Goal: Use online tool/utility: Utilize a website feature to perform a specific function

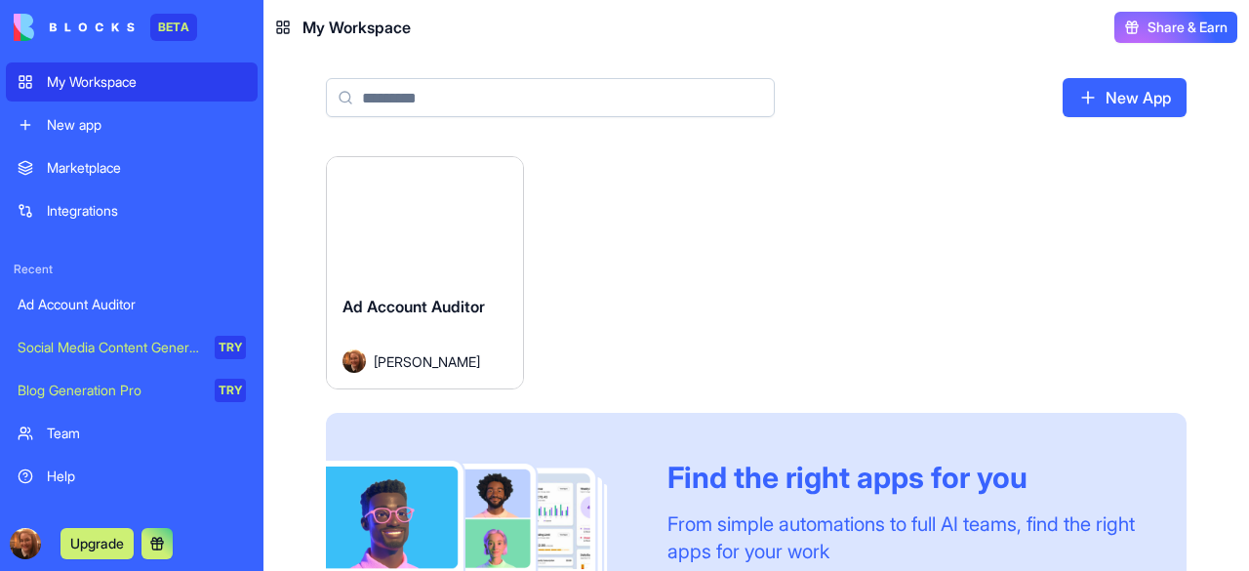
click at [763, 491] on div "Find the right apps for you" at bounding box center [903, 476] width 472 height 35
click at [760, 315] on div "Launch Ad Account Auditor [PERSON_NAME] Find the right apps for you From simple…" at bounding box center [756, 419] width 860 height 526
click at [468, 259] on div "Launch" at bounding box center [425, 218] width 196 height 122
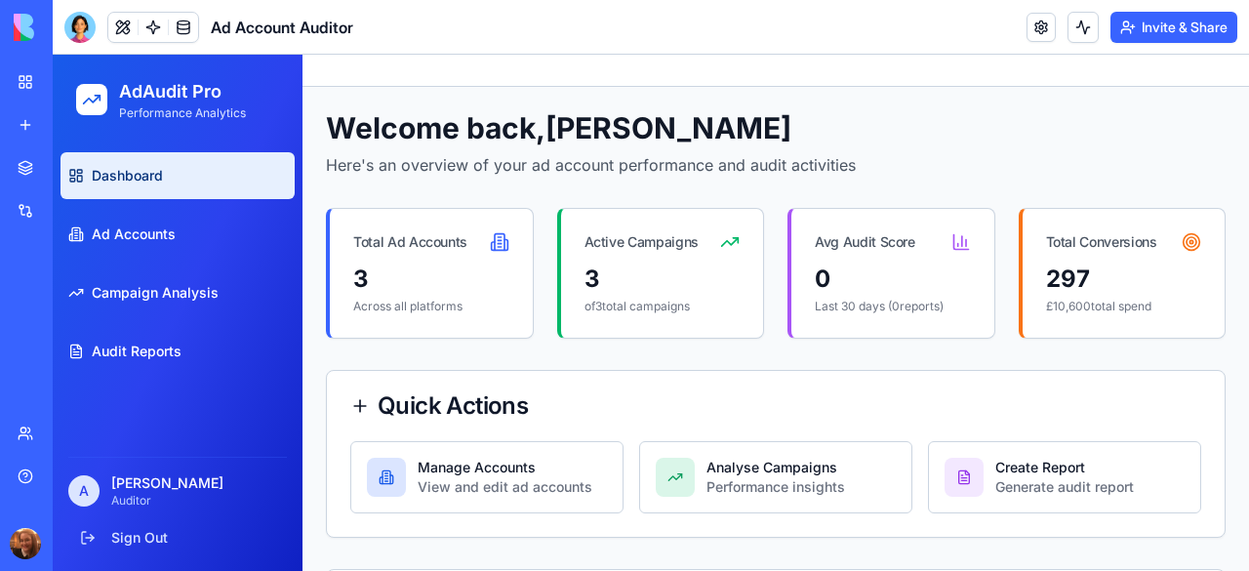
click at [188, 228] on link "Ad Accounts" at bounding box center [177, 234] width 234 height 47
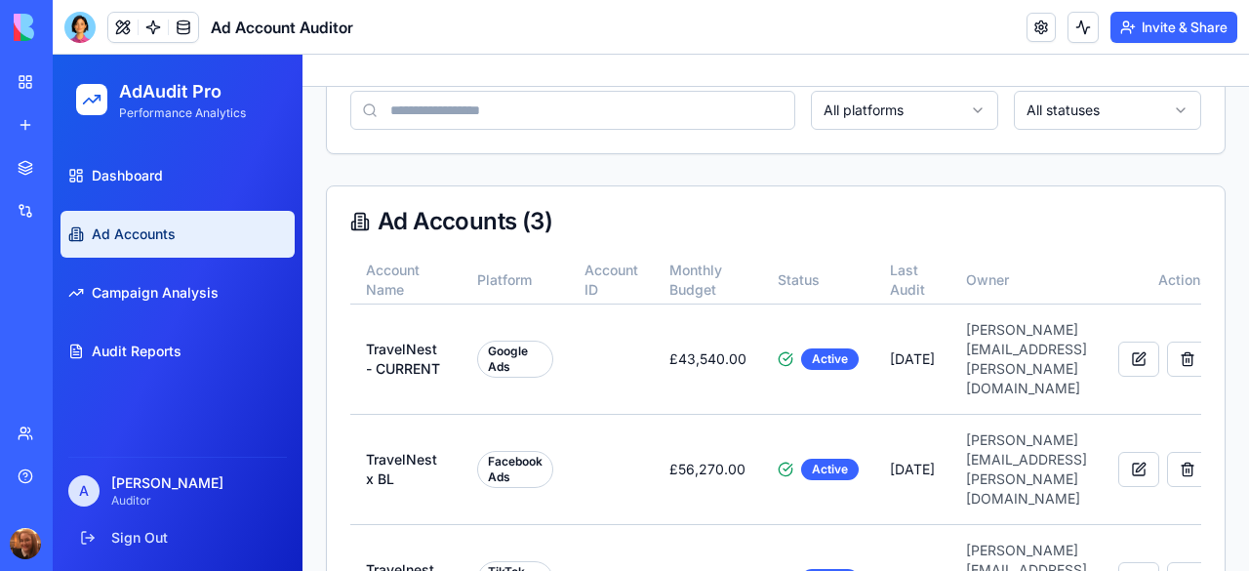
scroll to position [147, 0]
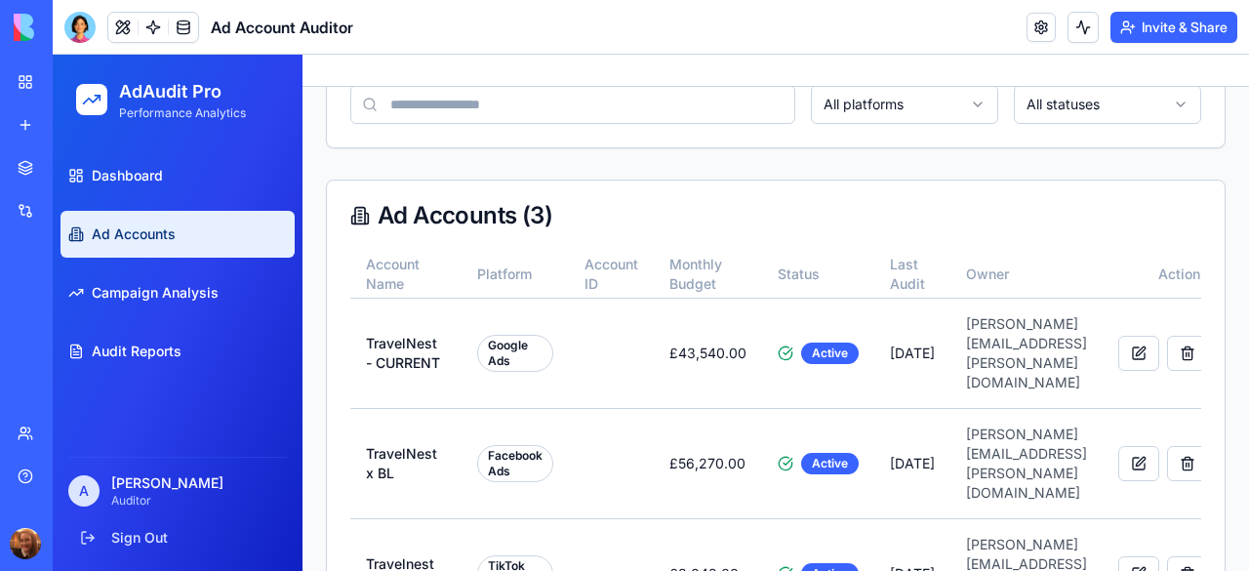
click at [404, 518] on td "Travelnest Limited0713" at bounding box center [405, 573] width 111 height 110
click at [511, 555] on div "TikTok Ads" at bounding box center [515, 573] width 76 height 37
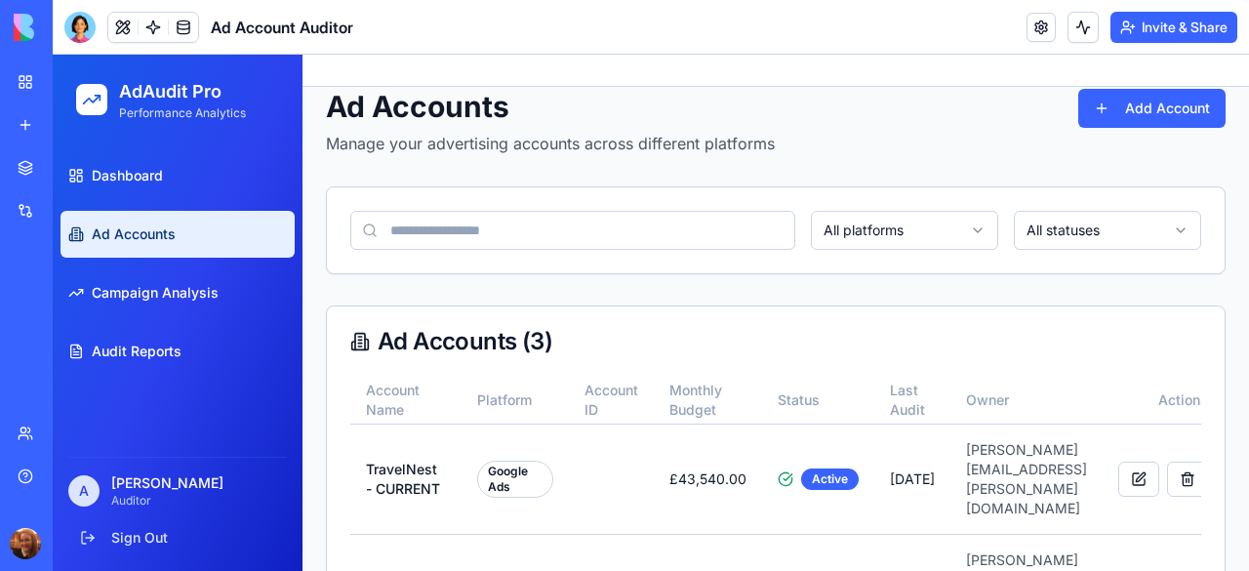
scroll to position [0, 0]
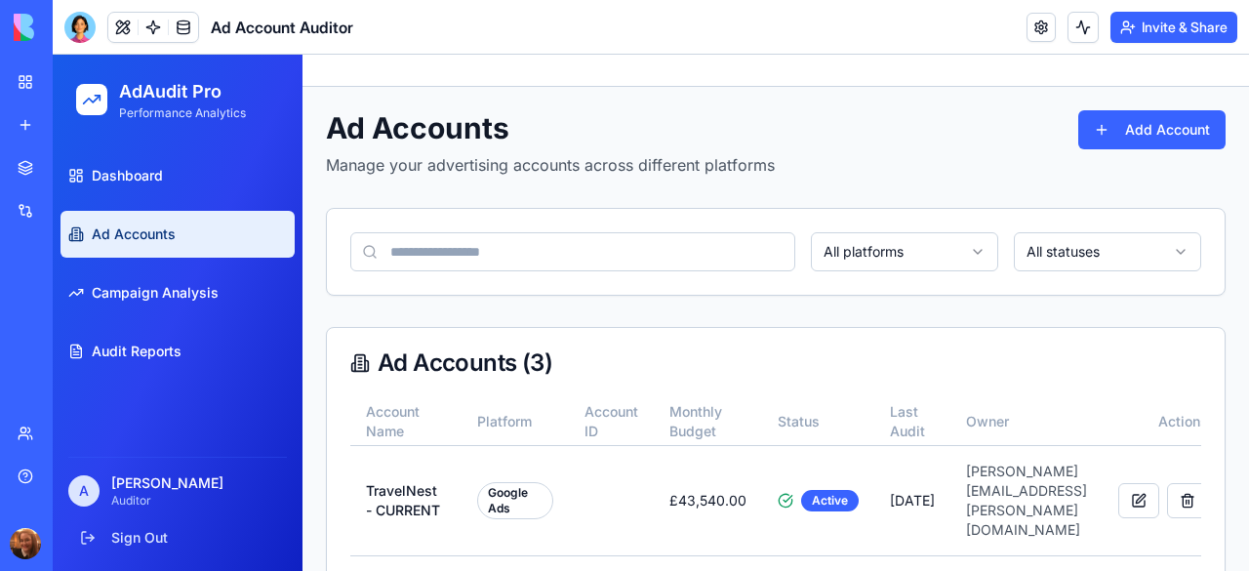
click at [125, 303] on link "Campaign Analysis" at bounding box center [177, 292] width 234 height 47
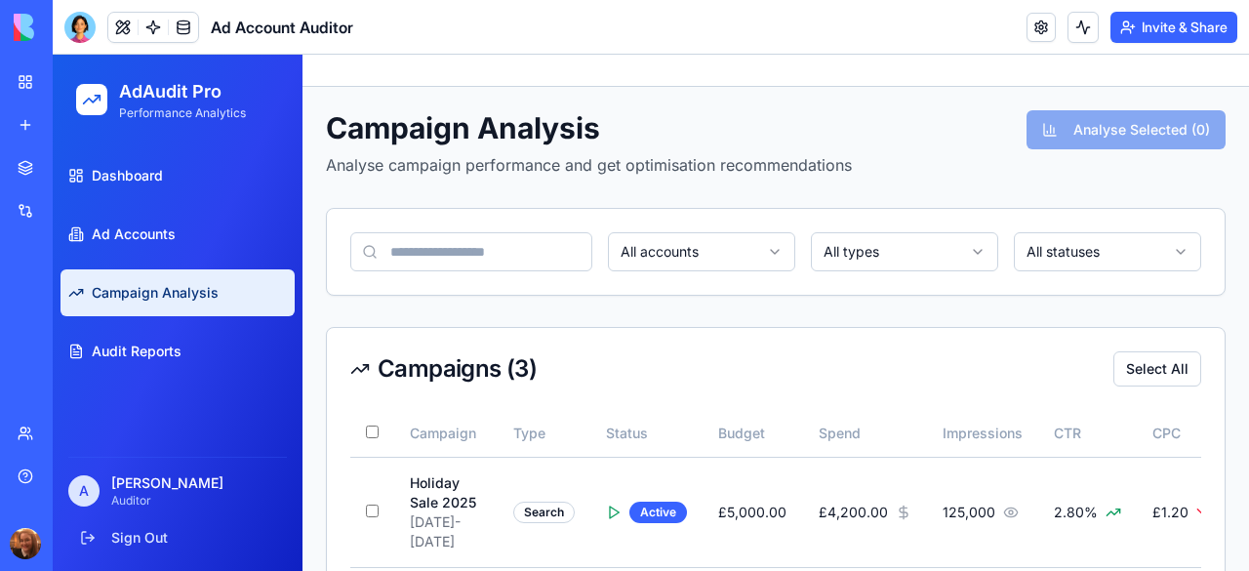
click at [1141, 377] on button "Select All" at bounding box center [1157, 368] width 88 height 35
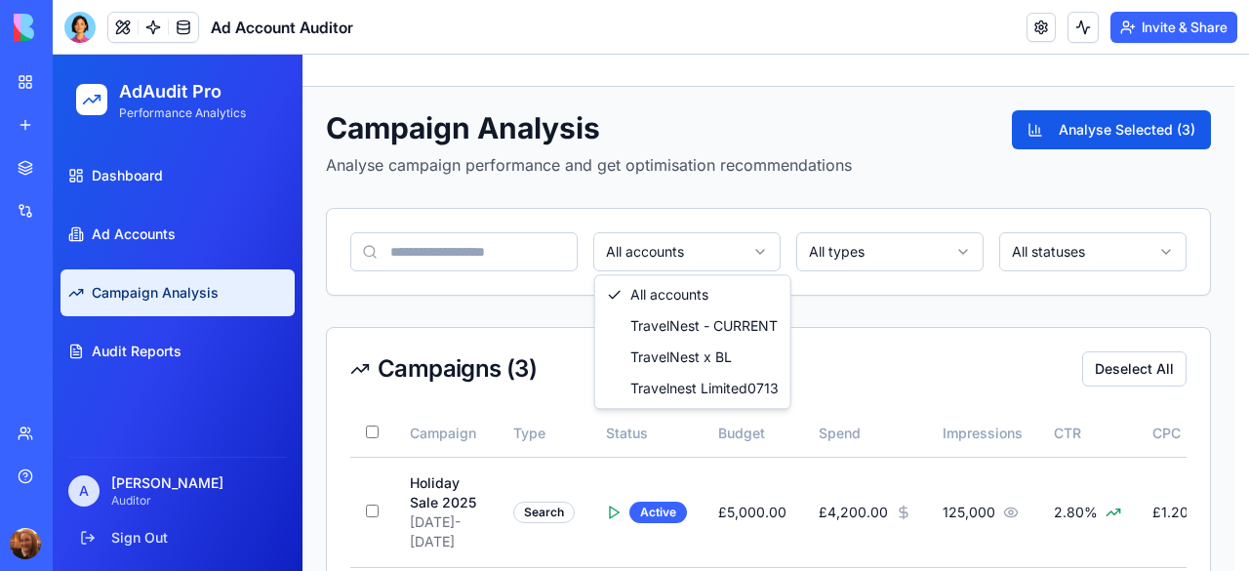
click at [762, 252] on html "AdAudit Pro Performance Analytics Dashboard Ad Accounts Campaign Analysis Audit…" at bounding box center [651, 455] width 1196 height 800
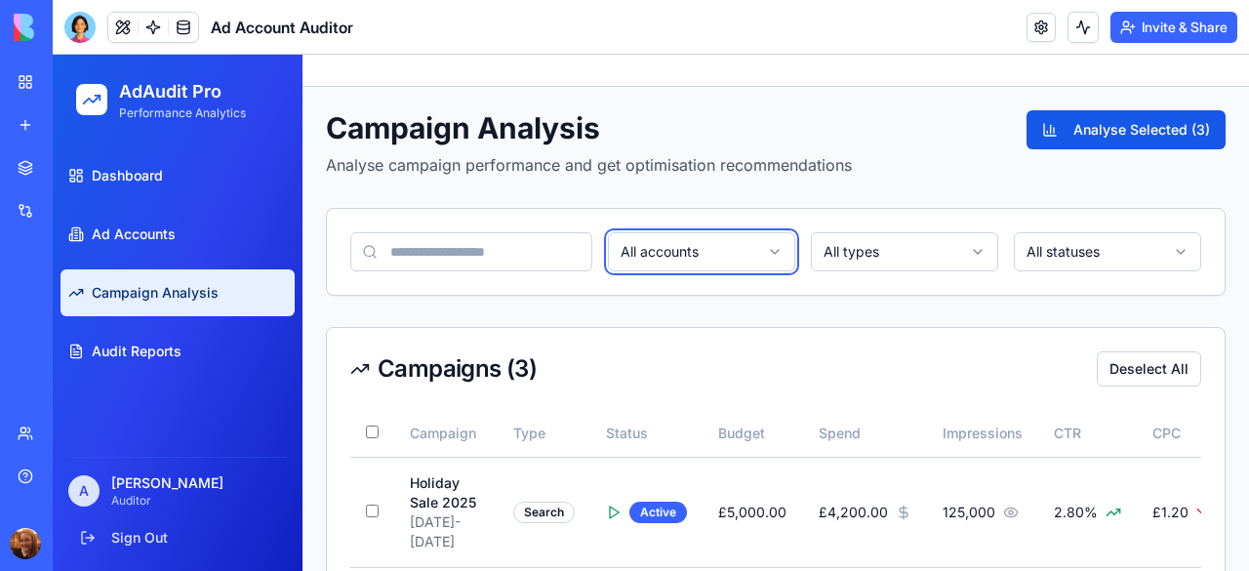
click at [762, 252] on html "AdAudit Pro Performance Analytics Dashboard Ad Accounts Campaign Analysis Audit…" at bounding box center [651, 455] width 1196 height 800
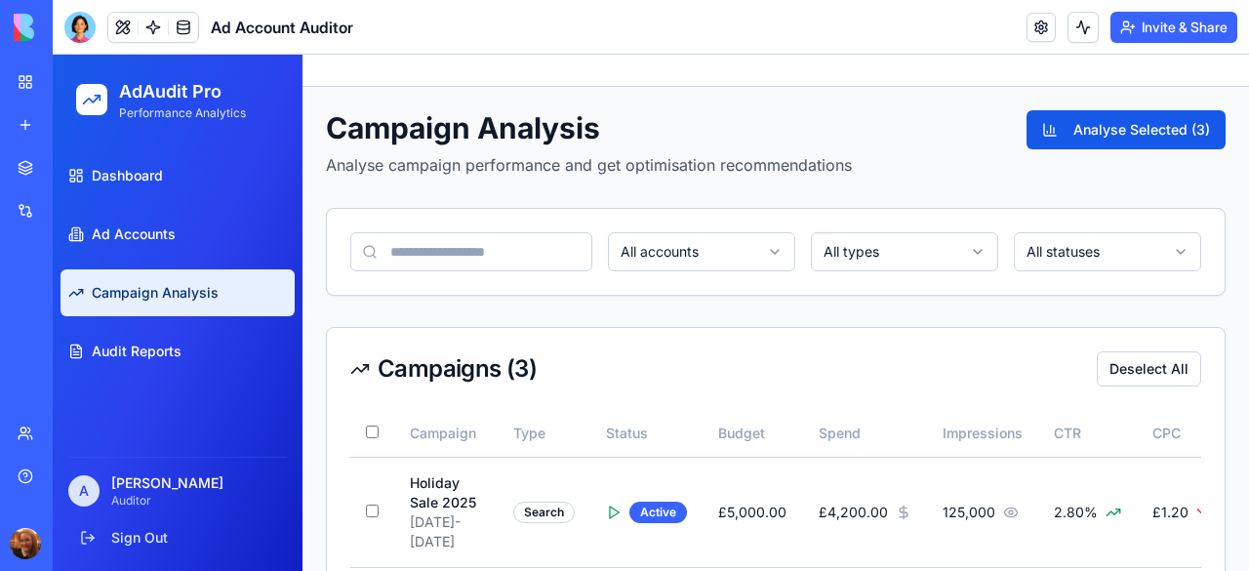
click at [892, 253] on html "AdAudit Pro Performance Analytics Dashboard Ad Accounts Campaign Analysis Audit…" at bounding box center [651, 455] width 1196 height 800
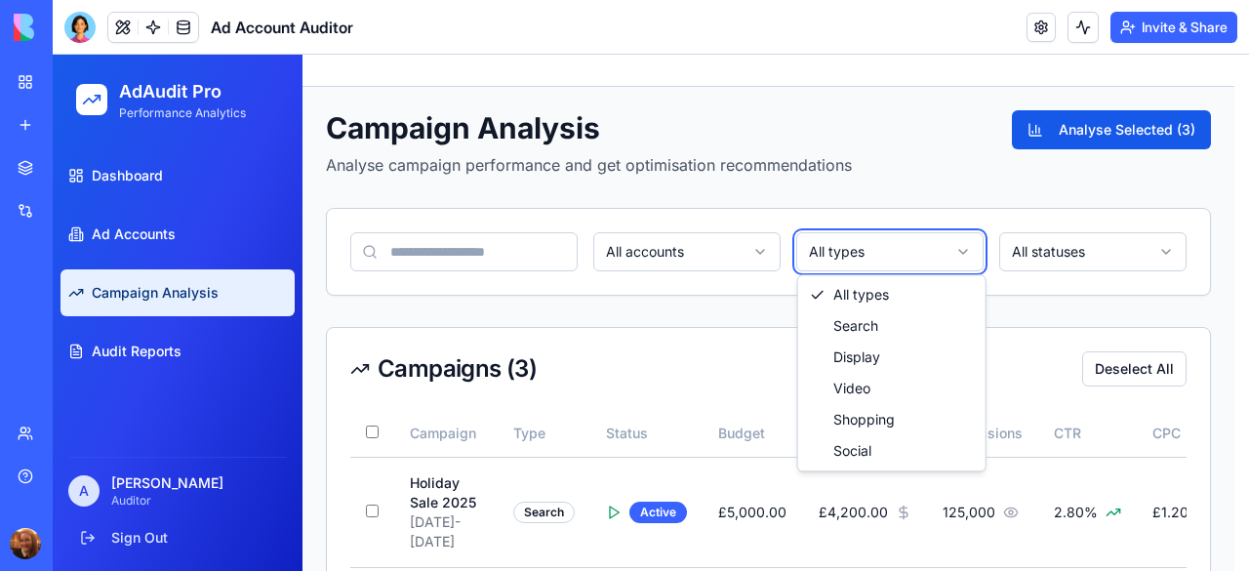
click at [892, 253] on html "AdAudit Pro Performance Analytics Dashboard Ad Accounts Campaign Analysis Audit…" at bounding box center [651, 455] width 1196 height 800
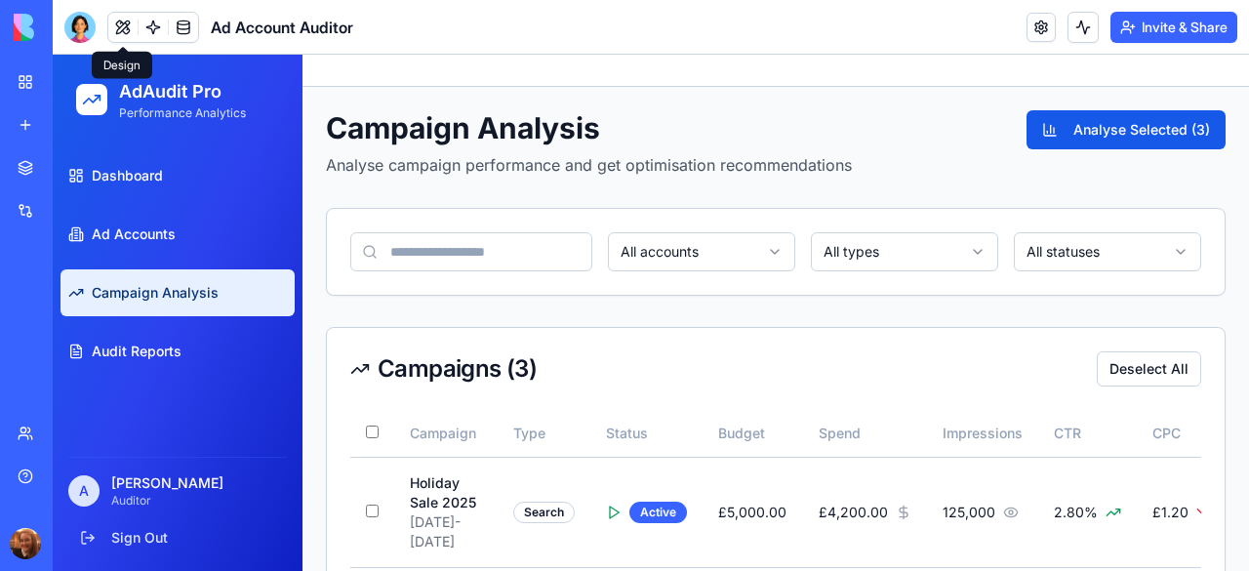
click at [127, 26] on button at bounding box center [122, 27] width 29 height 29
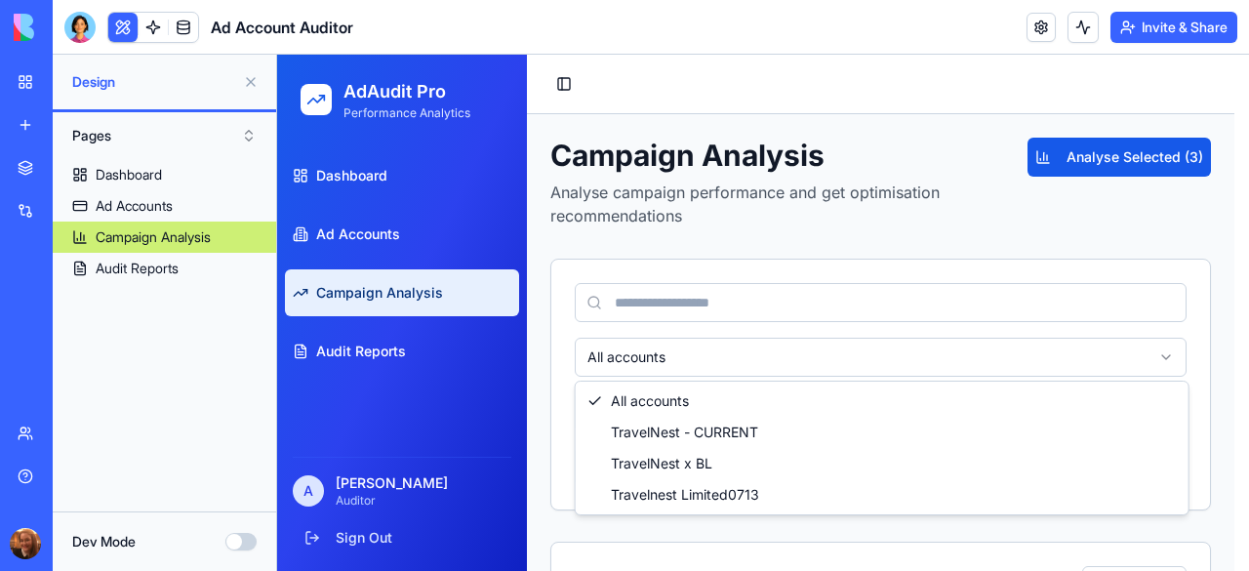
click at [1173, 353] on html "AdAudit Pro Performance Analytics Dashboard Ad Accounts Campaign Analysis Audit…" at bounding box center [762, 562] width 971 height 1014
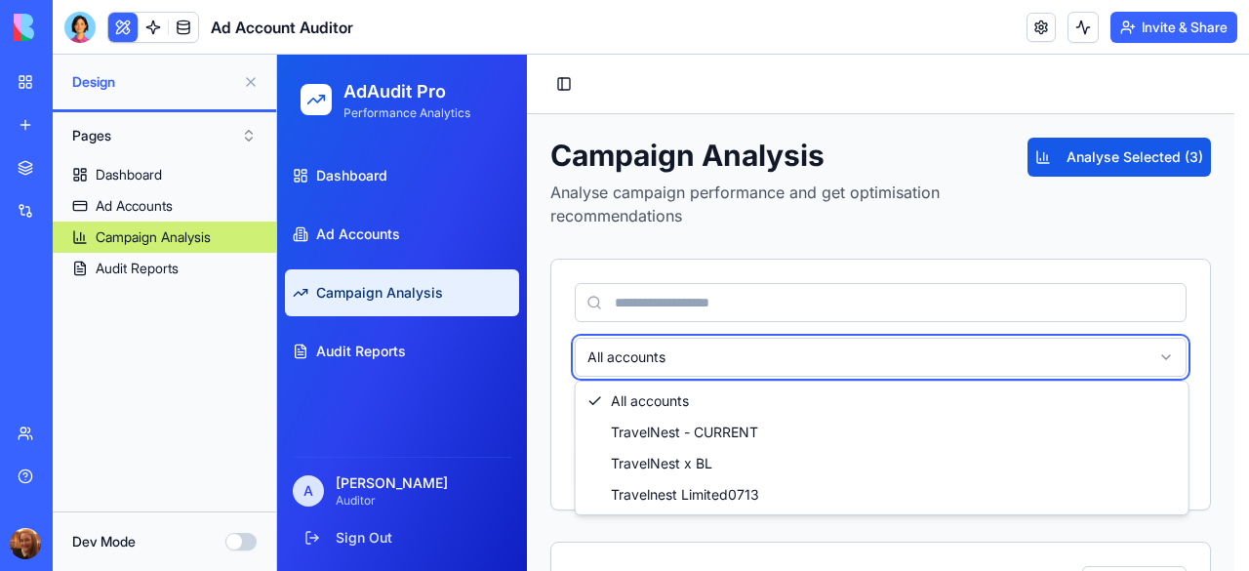
click at [1237, 247] on html "AdAudit Pro Performance Analytics Dashboard Ad Accounts Campaign Analysis Audit…" at bounding box center [762, 562] width 971 height 1014
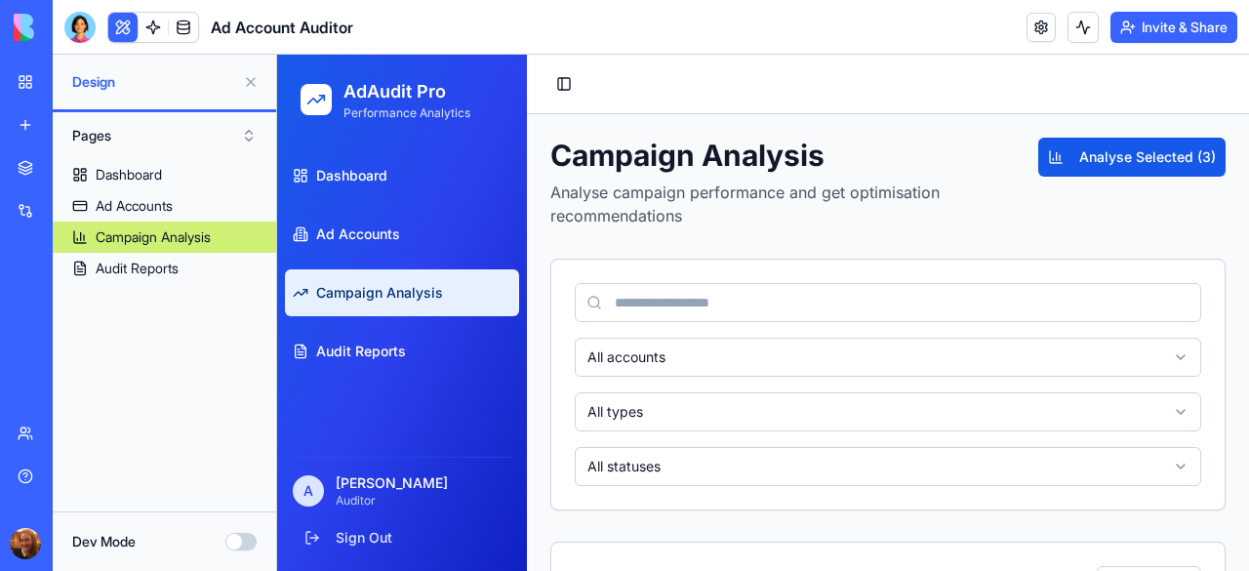
click at [388, 169] on link "Dashboard" at bounding box center [402, 175] width 234 height 47
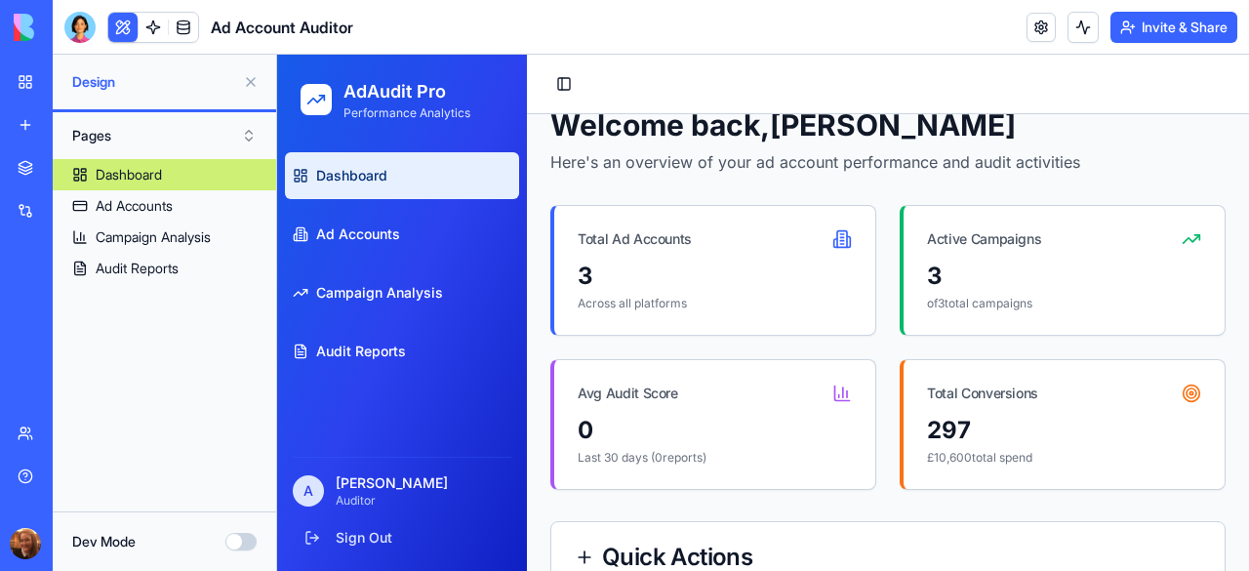
scroll to position [9, 0]
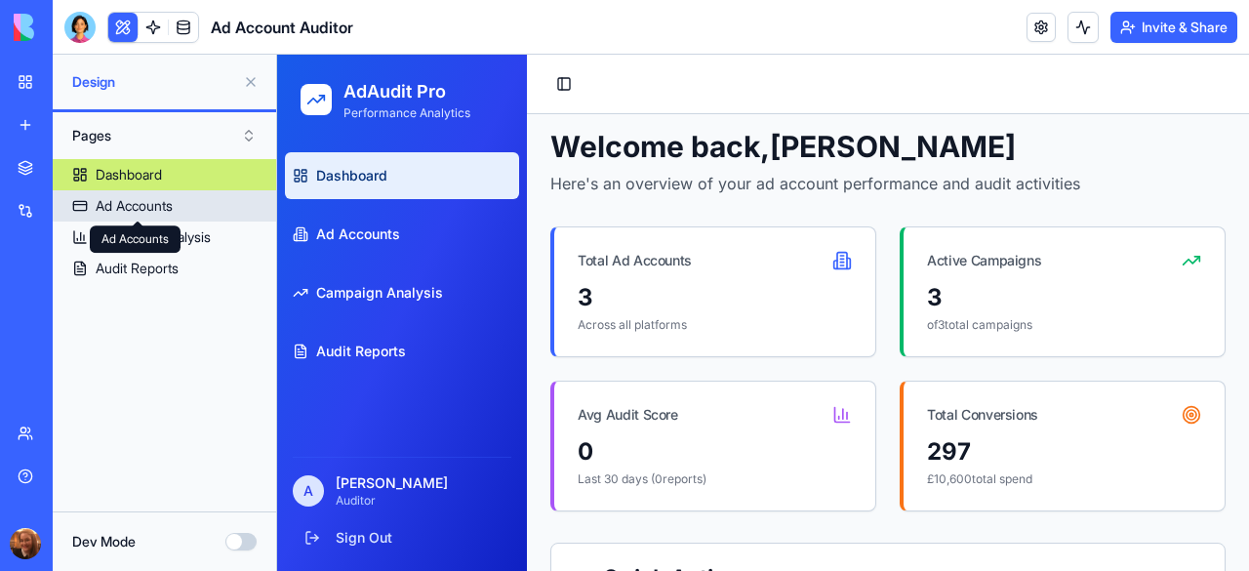
click at [144, 198] on div "Ad Accounts" at bounding box center [134, 206] width 77 height 20
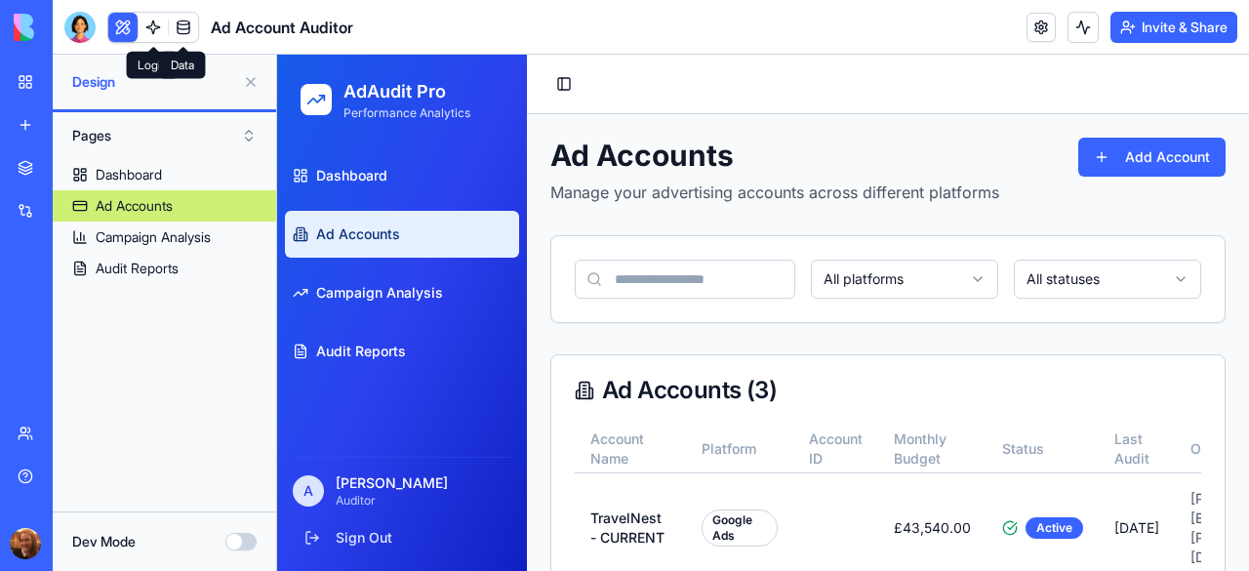
click at [193, 35] on link at bounding box center [183, 27] width 29 height 29
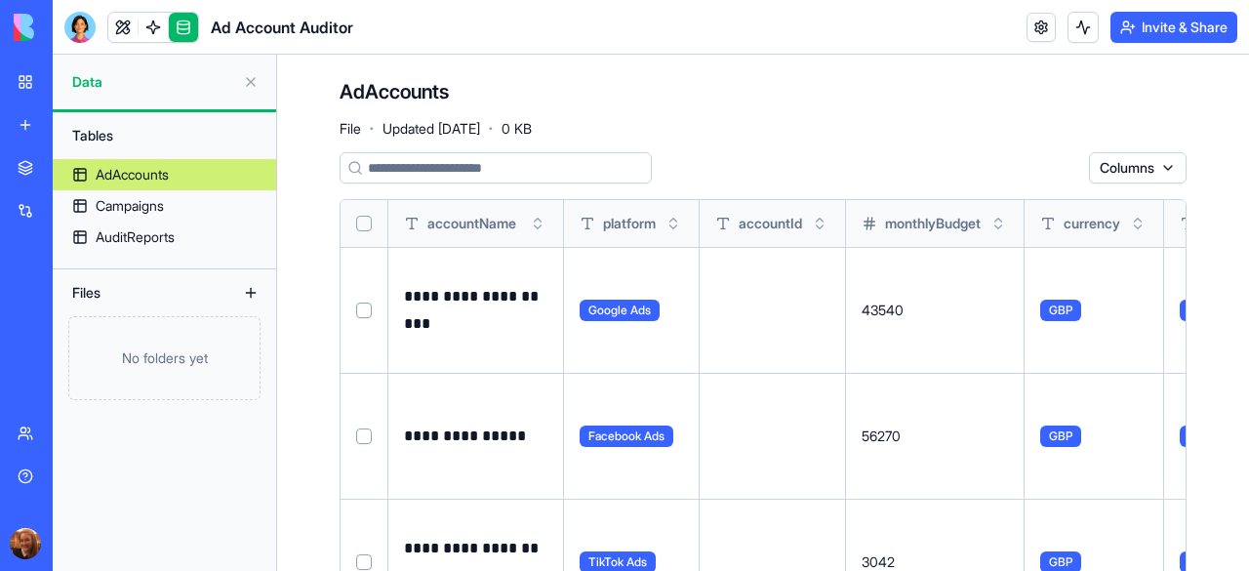
click at [484, 297] on p "**********" at bounding box center [475, 310] width 143 height 55
click at [597, 301] on span "Google Ads" at bounding box center [619, 309] width 80 height 21
click at [1153, 155] on html "**********" at bounding box center [624, 285] width 1249 height 571
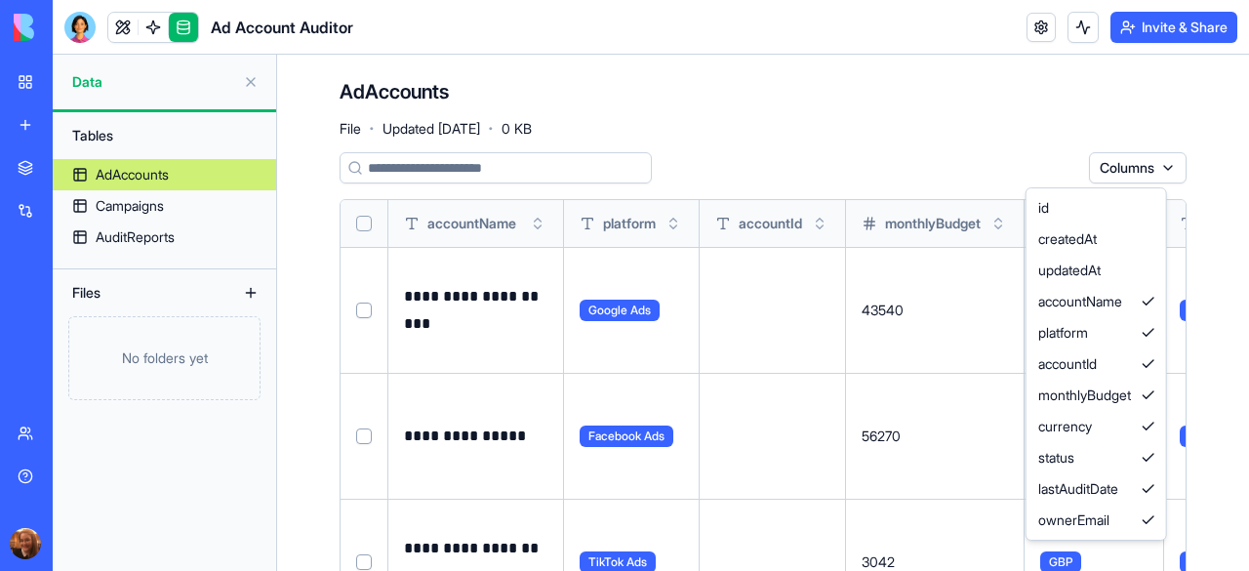
click at [784, 321] on html "**********" at bounding box center [624, 285] width 1249 height 571
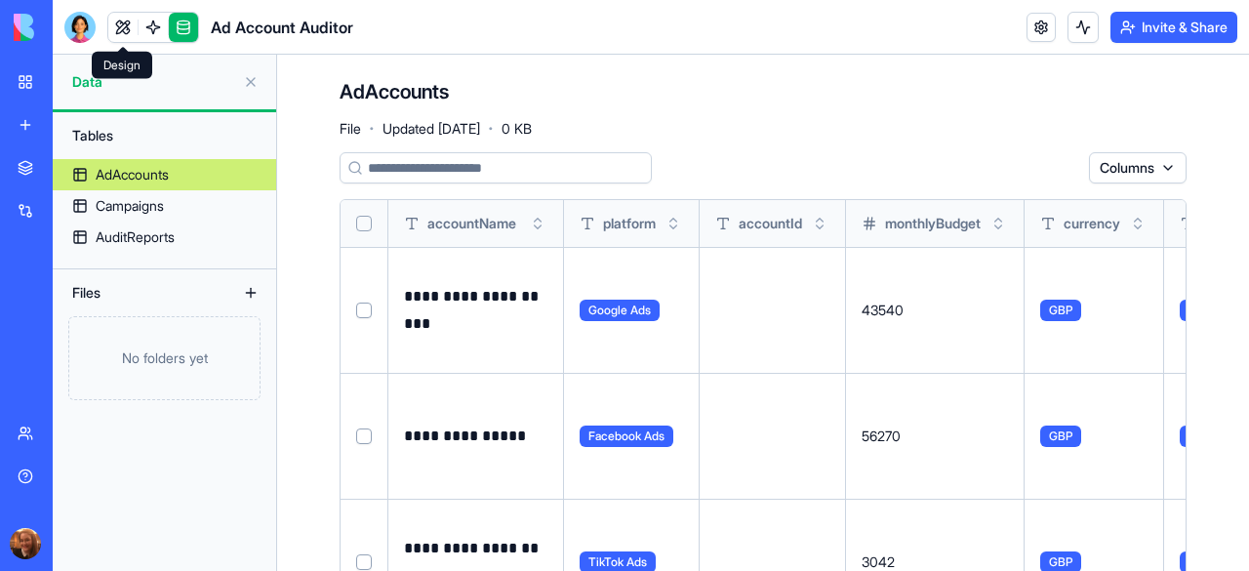
click at [127, 18] on link at bounding box center [122, 27] width 29 height 29
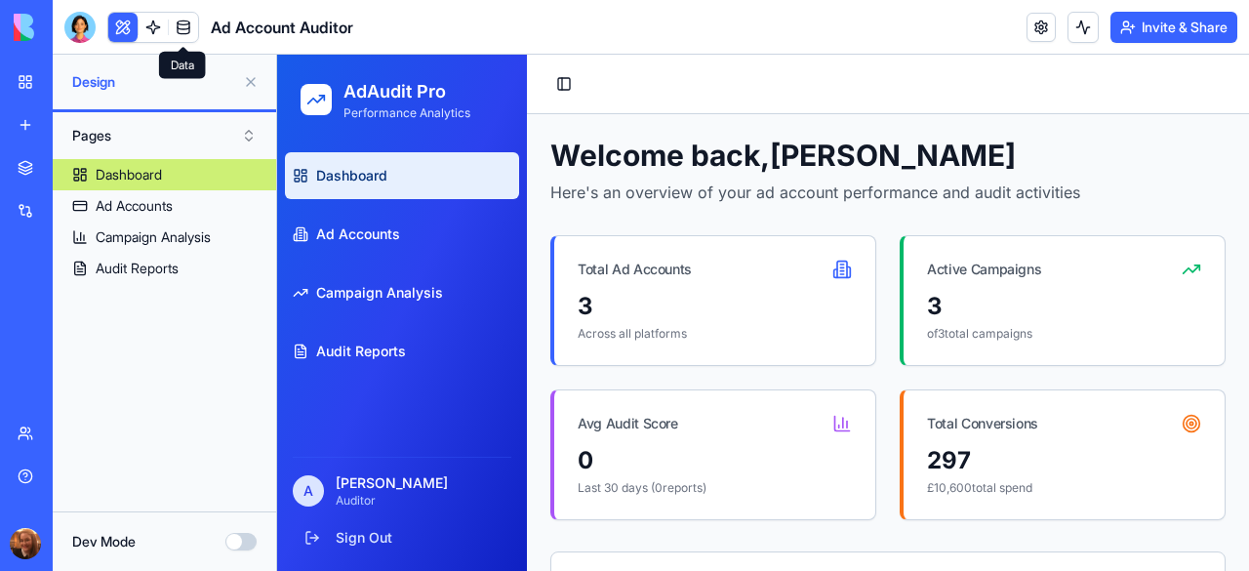
click at [584, 303] on div "3" at bounding box center [714, 306] width 274 height 31
click at [618, 273] on div "Total Ad Accounts" at bounding box center [634, 269] width 114 height 20
click at [837, 264] on icon at bounding box center [842, 269] width 20 height 20
